Goal: Find specific page/section: Find specific page/section

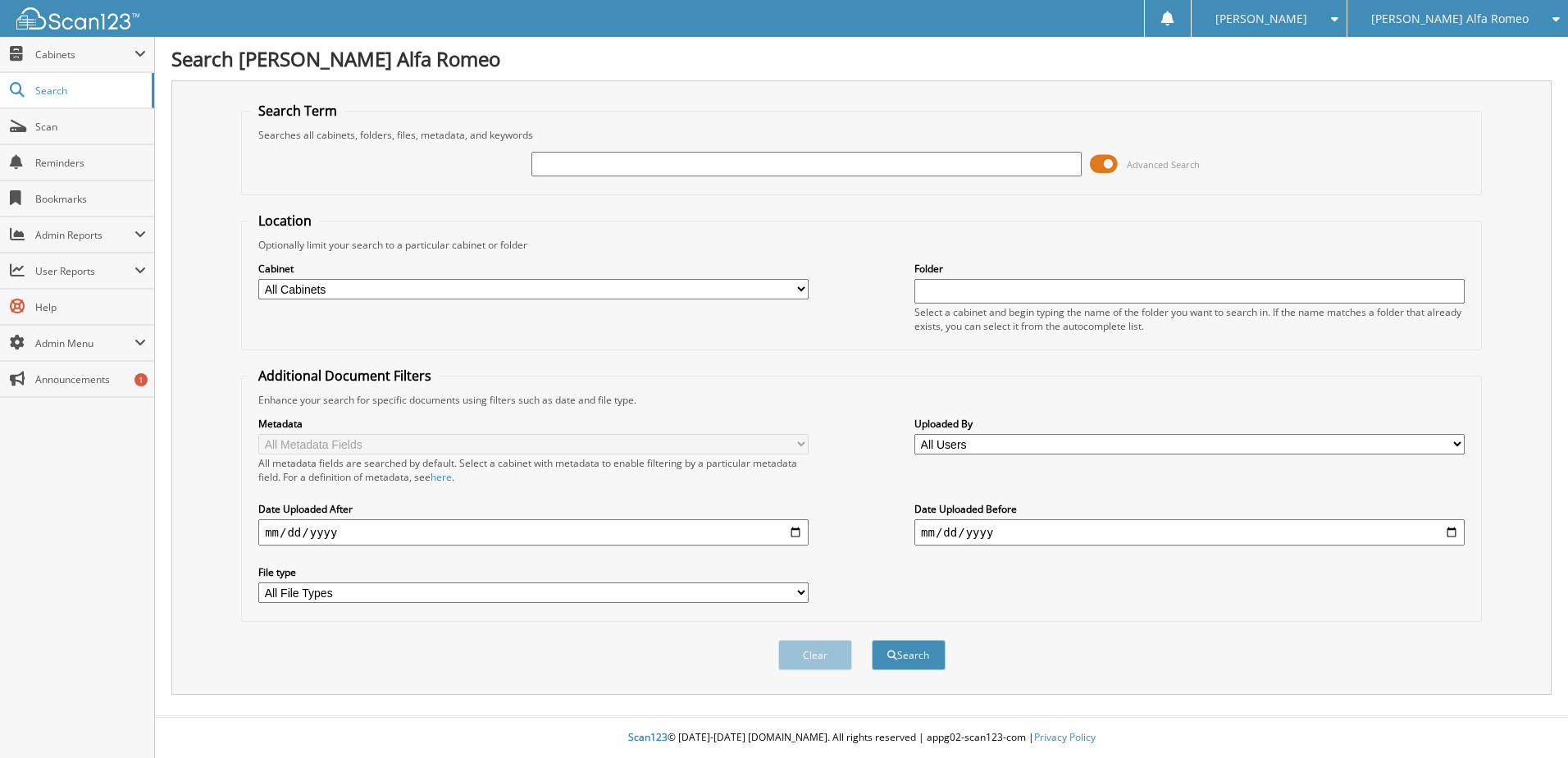
click at [729, 167] on input "text" at bounding box center [807, 164] width 550 height 25
type input "14238"
click at [872, 639] on button "Search" at bounding box center [908, 655] width 73 height 31
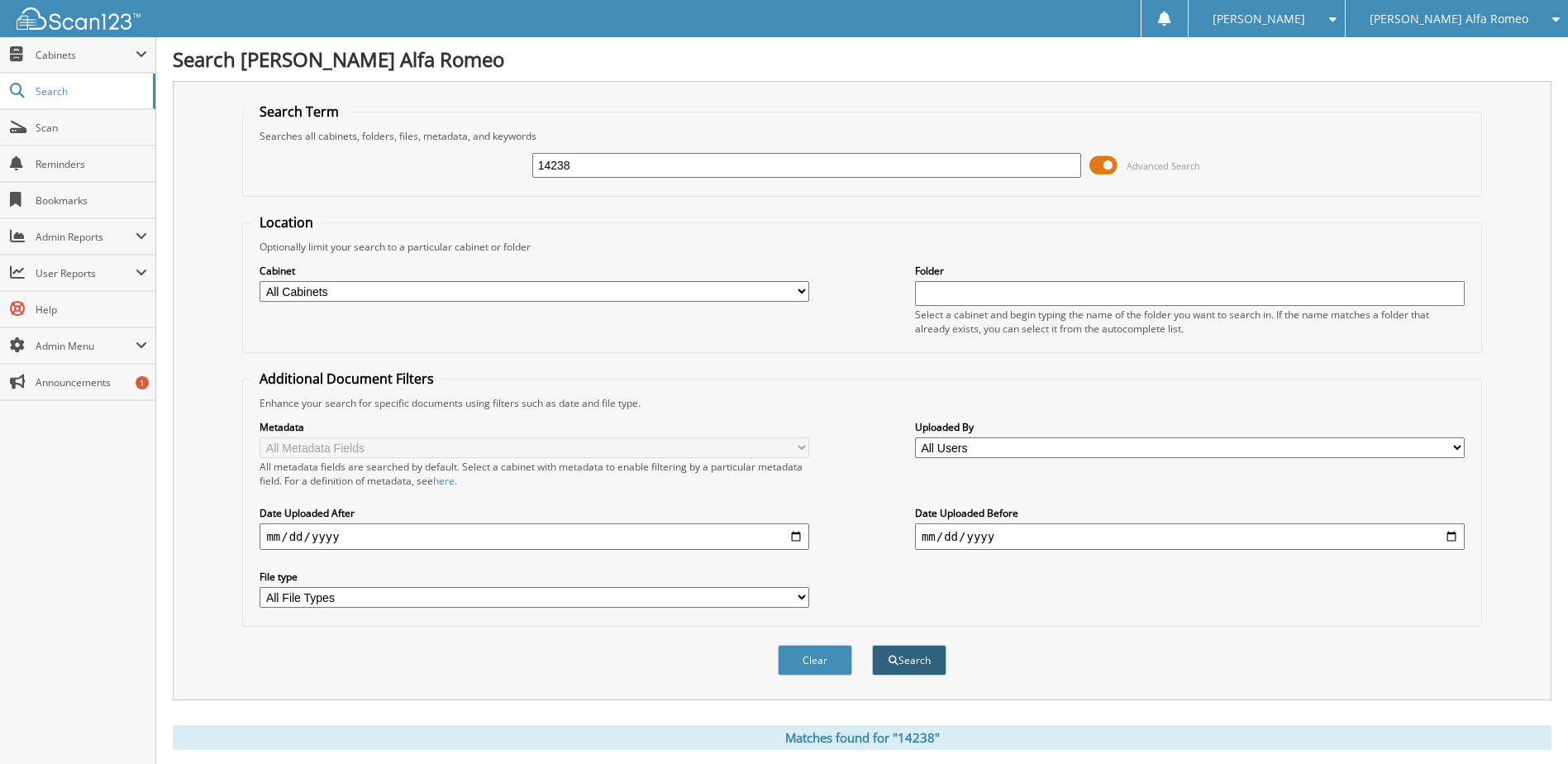
click at [897, 659] on button "Search" at bounding box center [909, 660] width 74 height 31
click at [1111, 163] on span at bounding box center [1104, 165] width 28 height 25
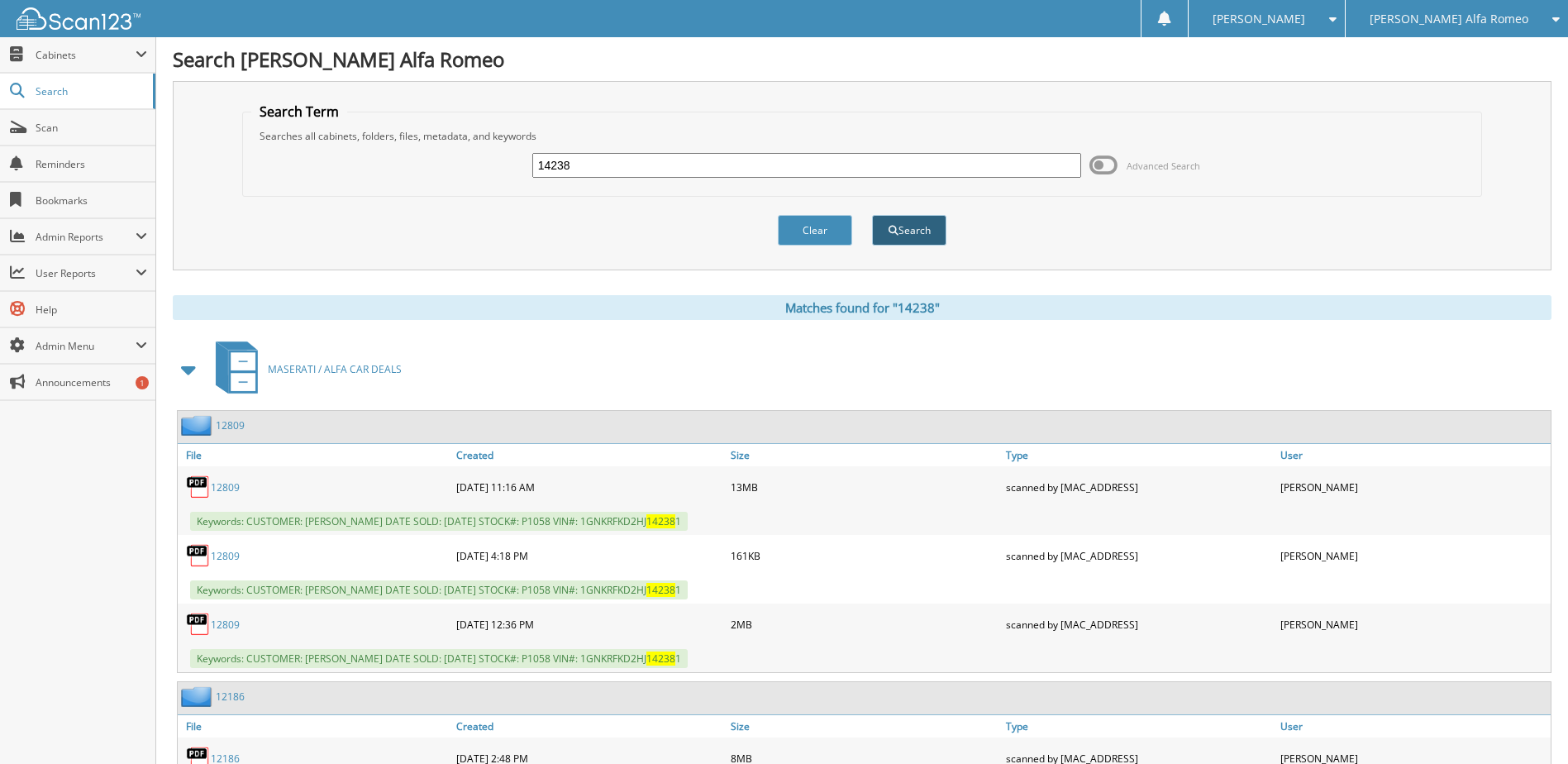
click at [911, 238] on button "Search" at bounding box center [909, 230] width 74 height 31
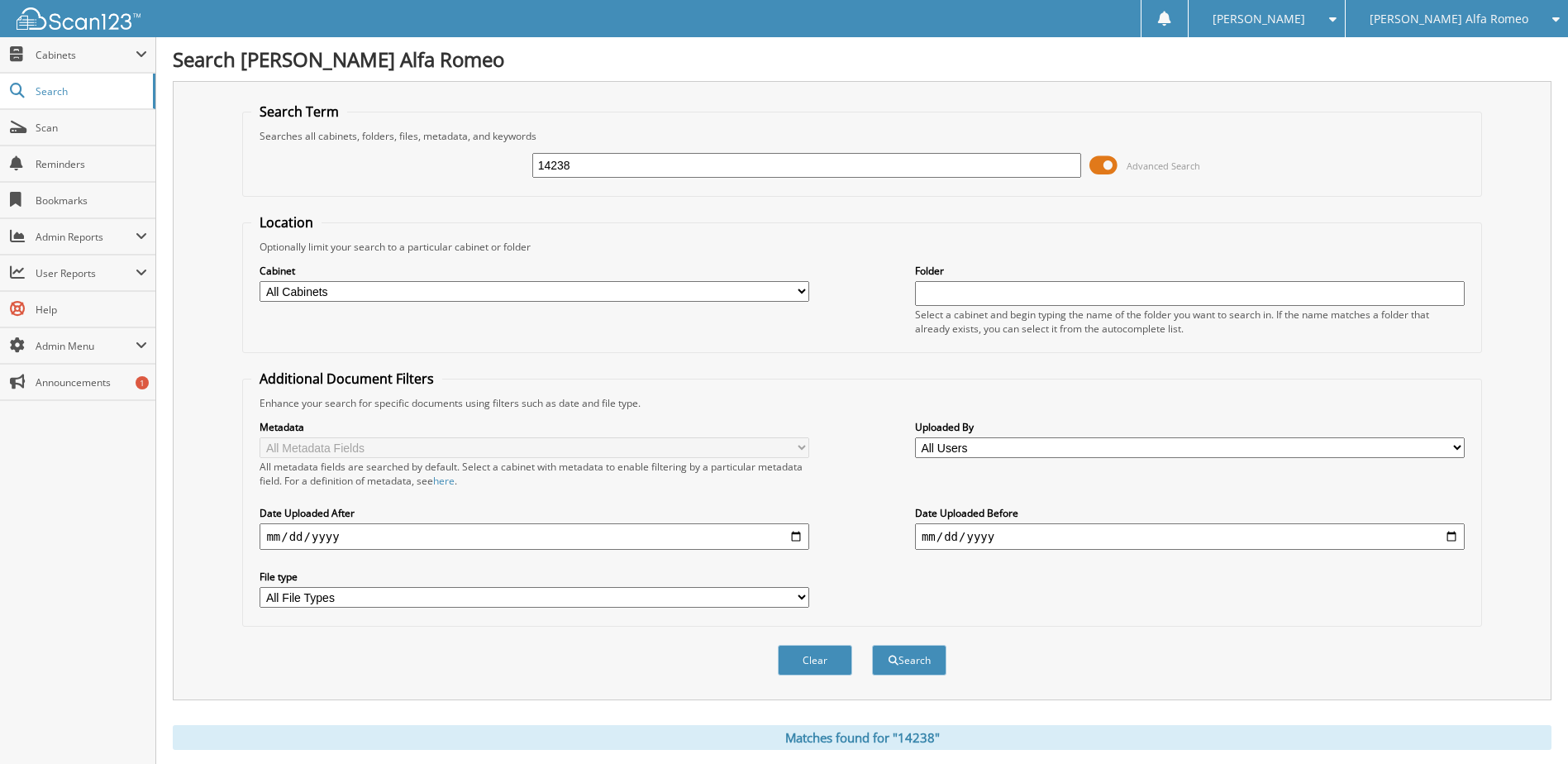
click at [1105, 158] on span at bounding box center [1104, 165] width 28 height 25
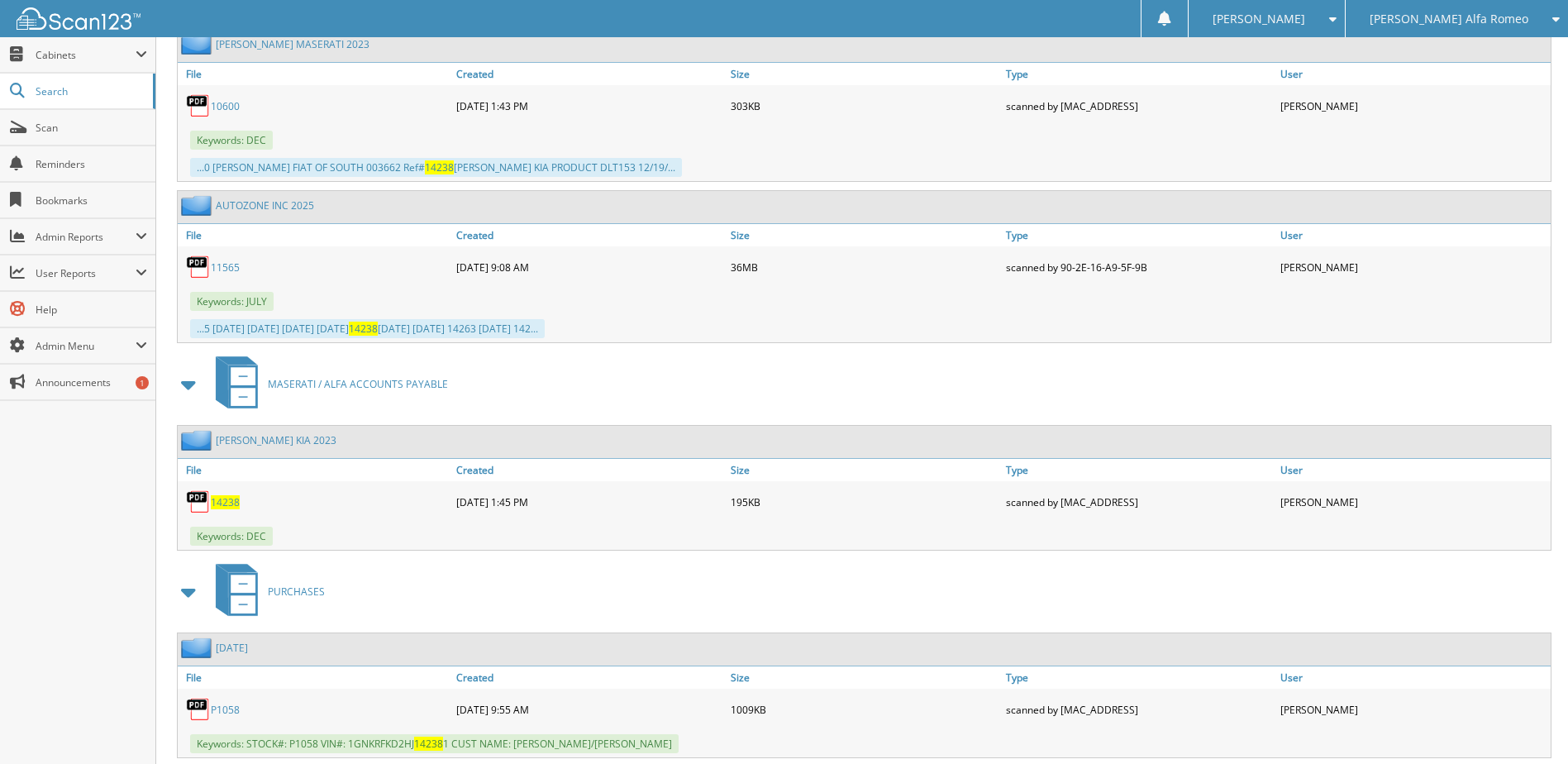
scroll to position [1262, 0]
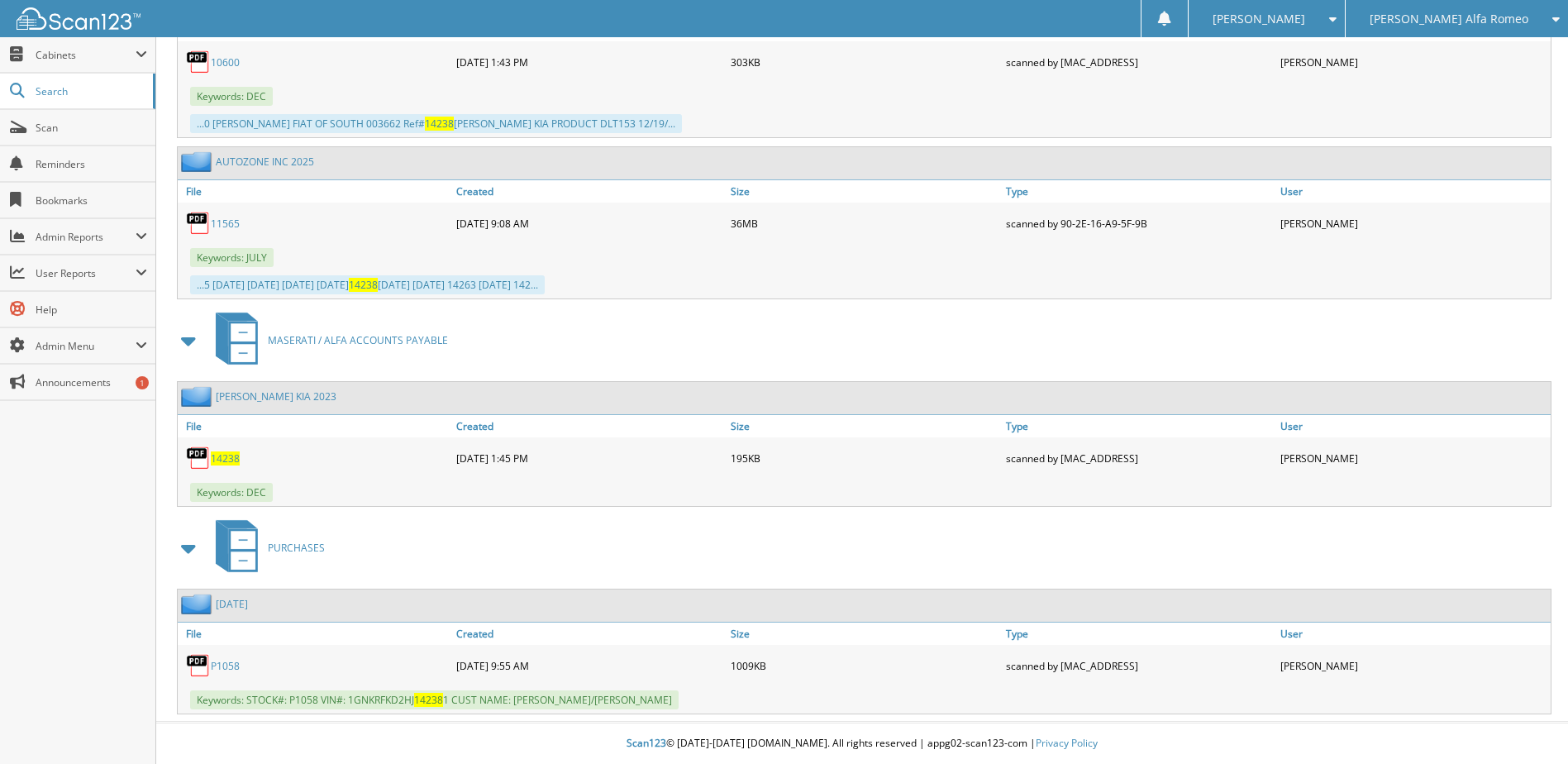
click at [231, 459] on span "14238" at bounding box center [226, 458] width 29 height 14
